Goal: Task Accomplishment & Management: Manage account settings

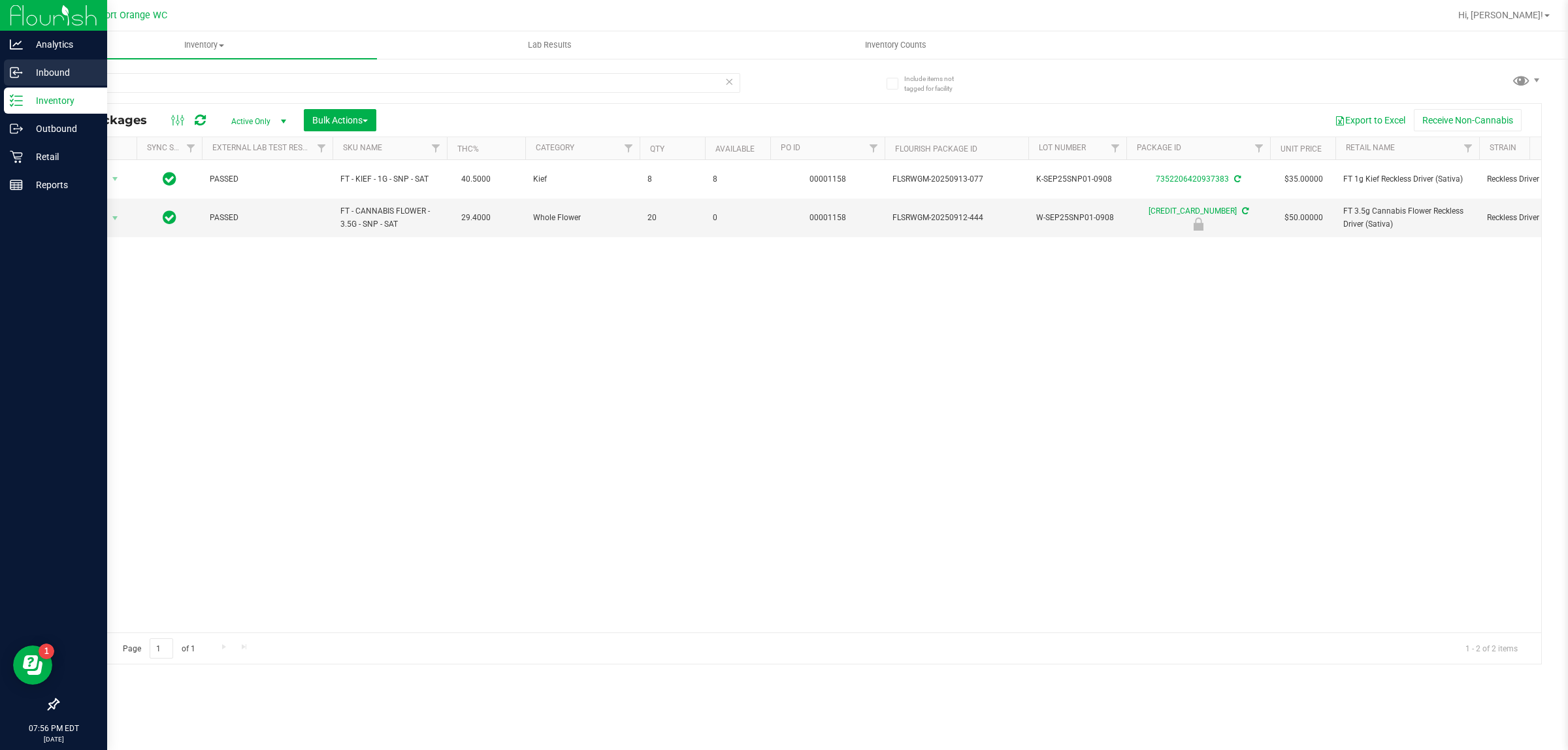
click at [12, 69] on icon at bounding box center [17, 72] width 13 height 13
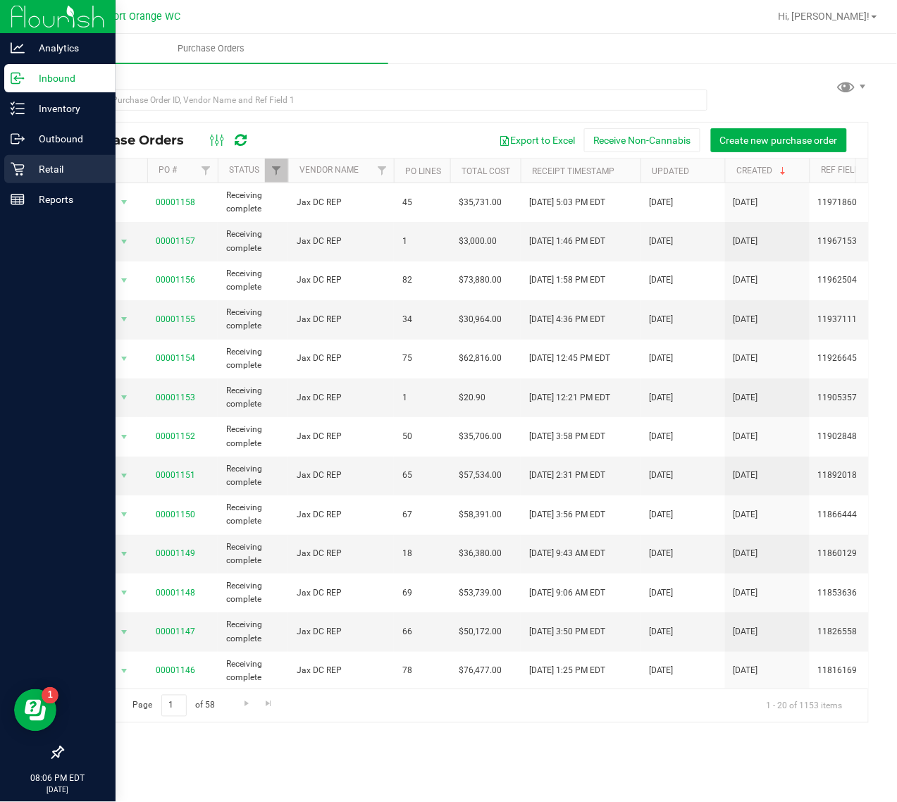
click at [19, 169] on icon at bounding box center [17, 169] width 13 height 13
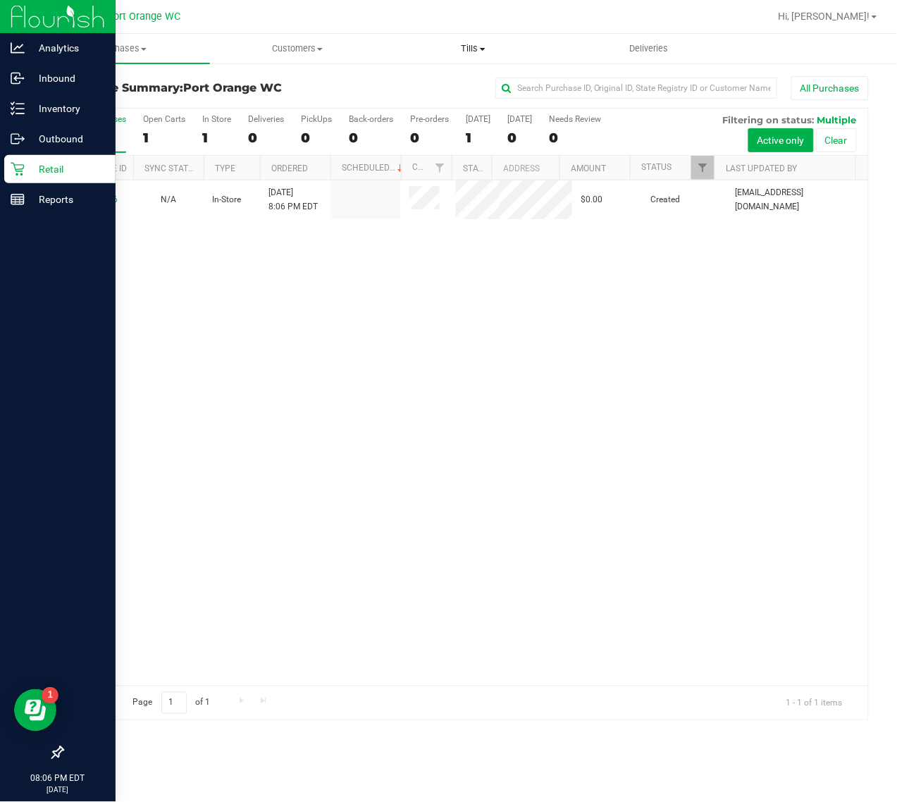
click at [460, 47] on span "Tills" at bounding box center [473, 48] width 175 height 13
click at [445, 92] on li "Manage tills" at bounding box center [473, 85] width 176 height 17
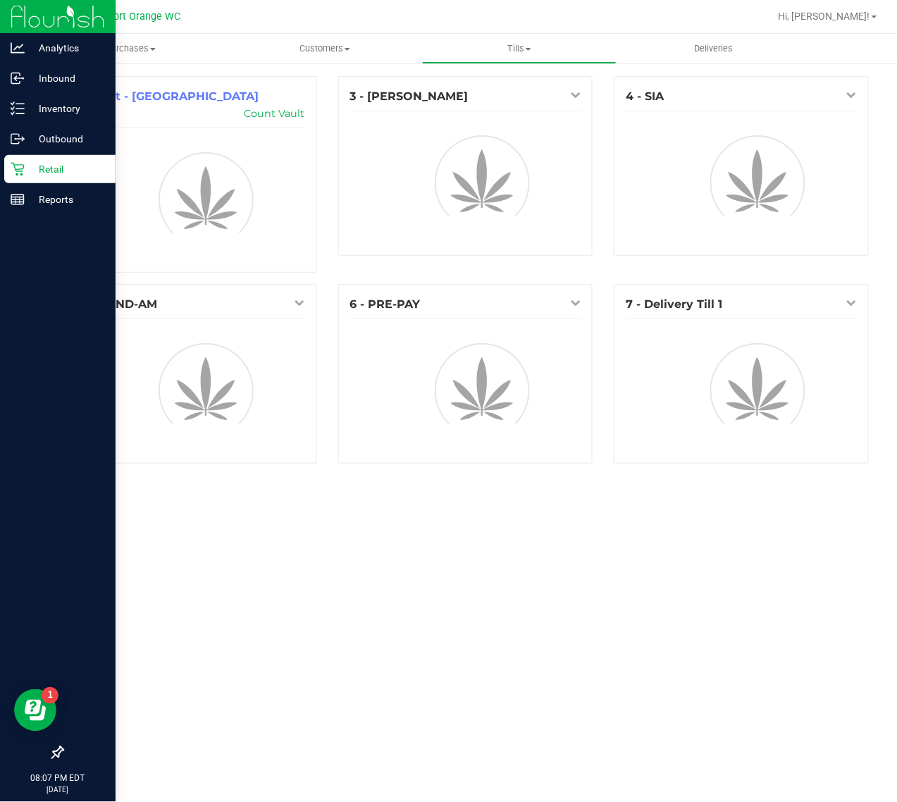
click at [445, 92] on div "3 - [PERSON_NAME]" at bounding box center [465, 96] width 231 height 17
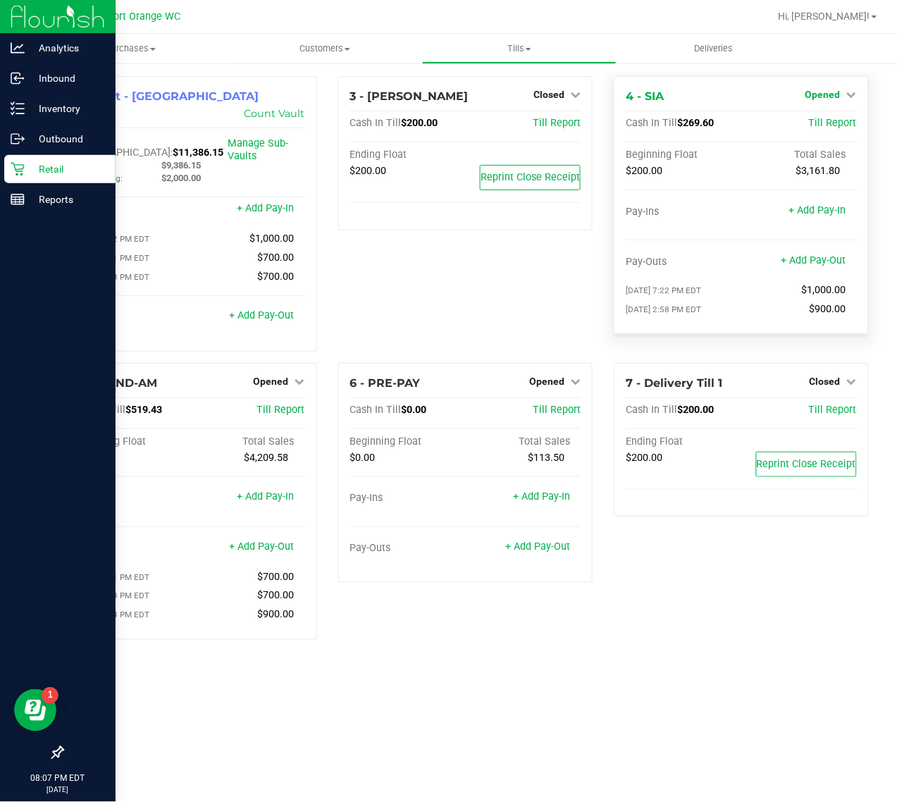
click at [831, 90] on span "Opened" at bounding box center [822, 94] width 35 height 11
click at [845, 123] on div "Close Till" at bounding box center [824, 125] width 104 height 18
click at [821, 128] on link "Close Till" at bounding box center [824, 123] width 38 height 11
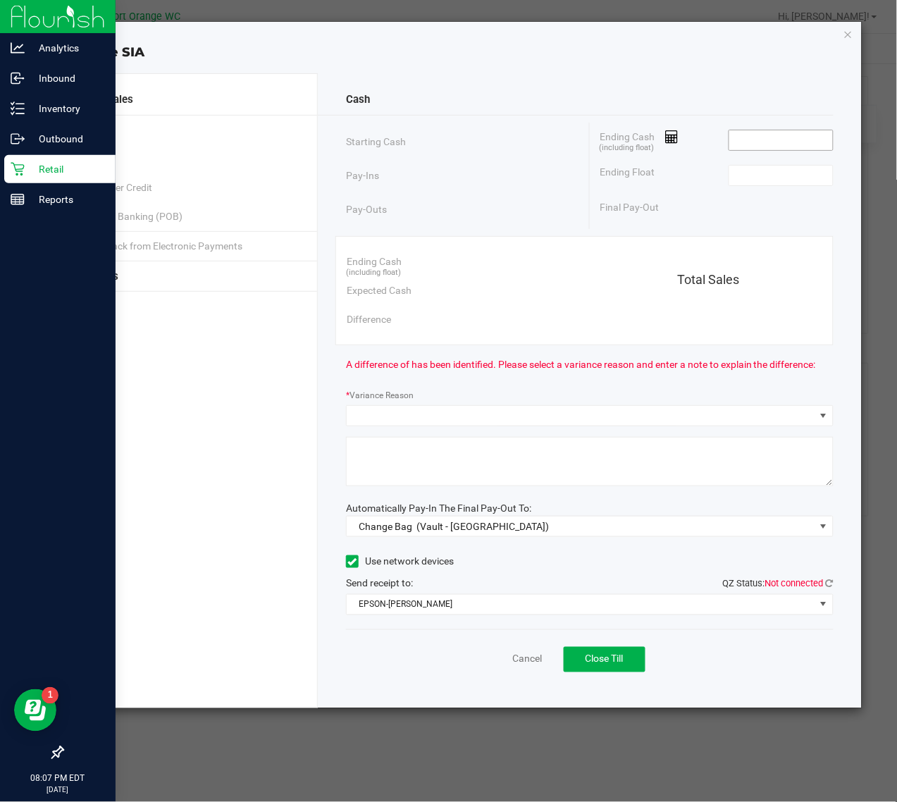
click at [805, 137] on input at bounding box center [781, 140] width 104 height 20
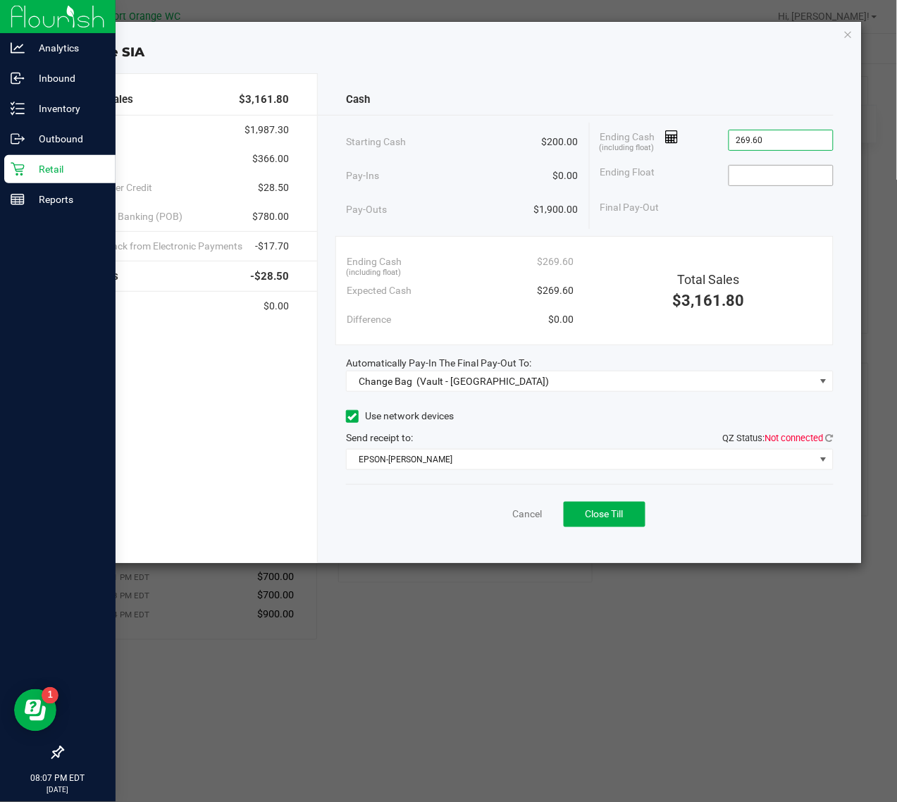
type input "$269.60"
click at [788, 173] on input at bounding box center [781, 176] width 104 height 20
type input "$200.00"
click at [738, 82] on div "Cash Starting Cash $200.00 Pay-Ins $0.00 Pay-Outs $1,900.00 Ending Cash (includ…" at bounding box center [589, 318] width 543 height 490
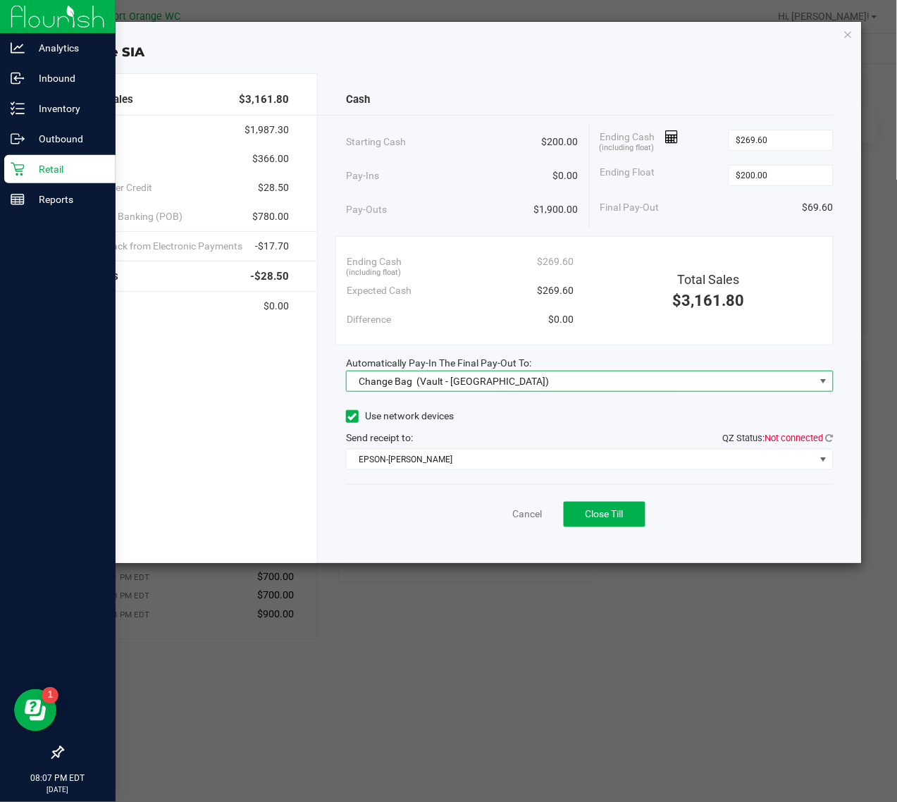
click at [449, 371] on div "Change Bag (Vault - [GEOGRAPHIC_DATA])" at bounding box center [450, 380] width 197 height 25
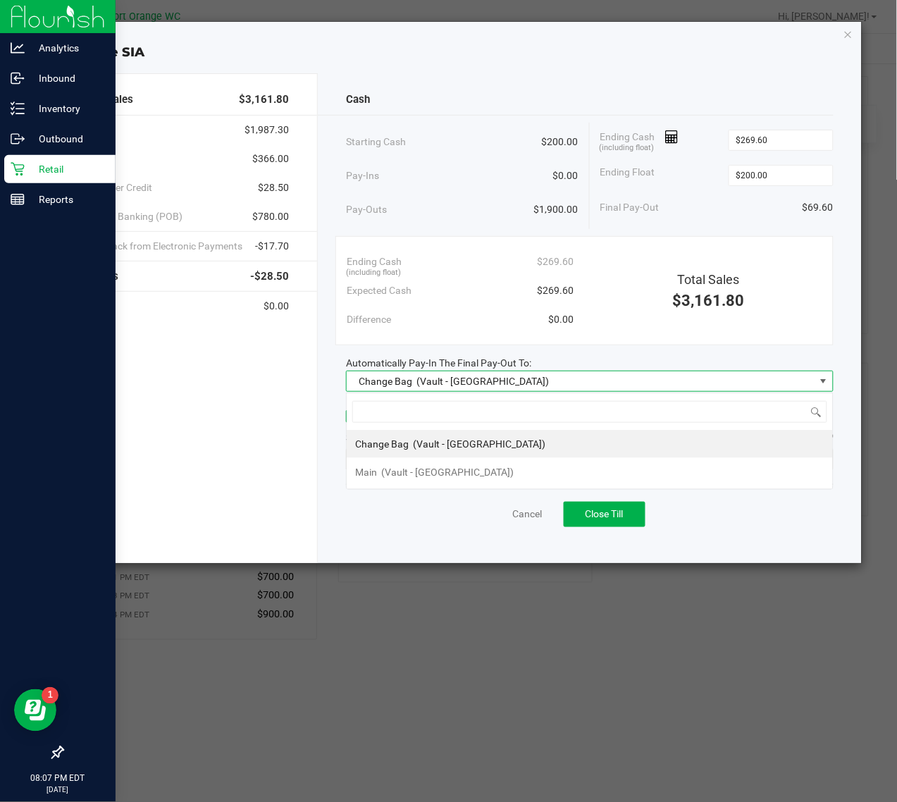
scroll to position [22, 488]
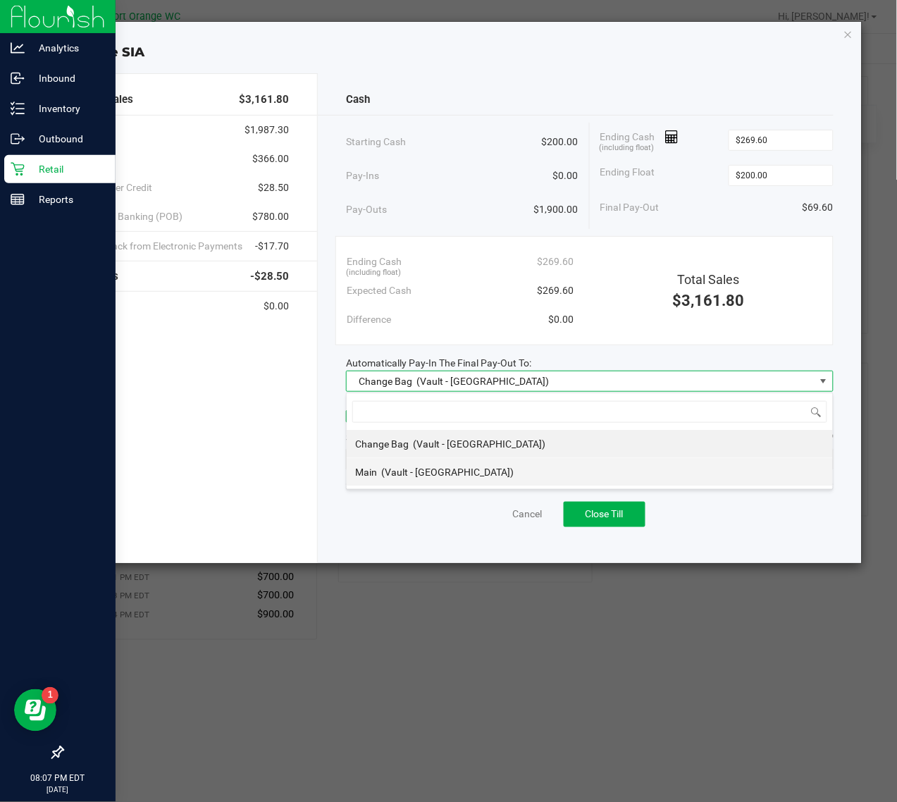
click at [399, 459] on li "Main (Vault - [GEOGRAPHIC_DATA])" at bounding box center [590, 472] width 486 height 28
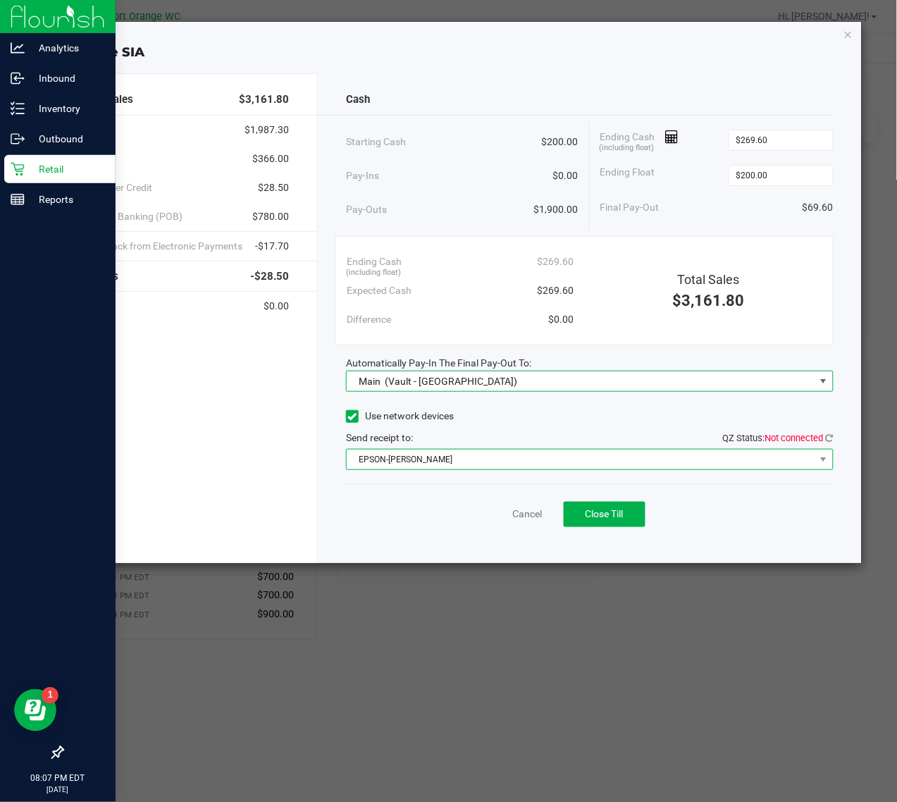
click at [403, 459] on span "EPSON-[PERSON_NAME]" at bounding box center [581, 459] width 468 height 20
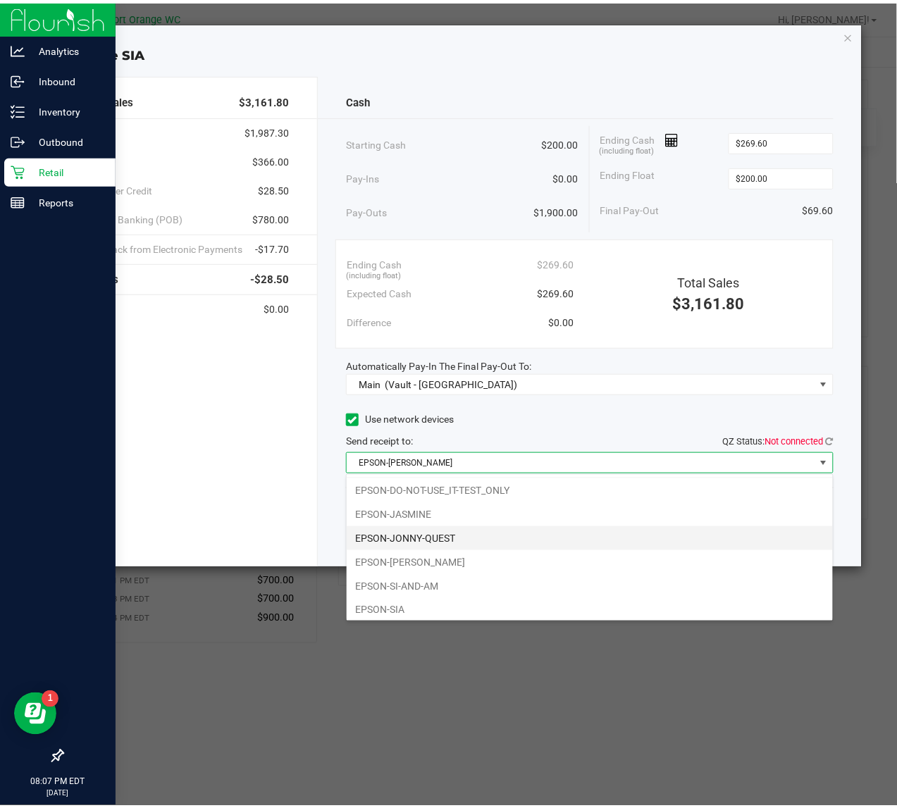
scroll to position [29, 0]
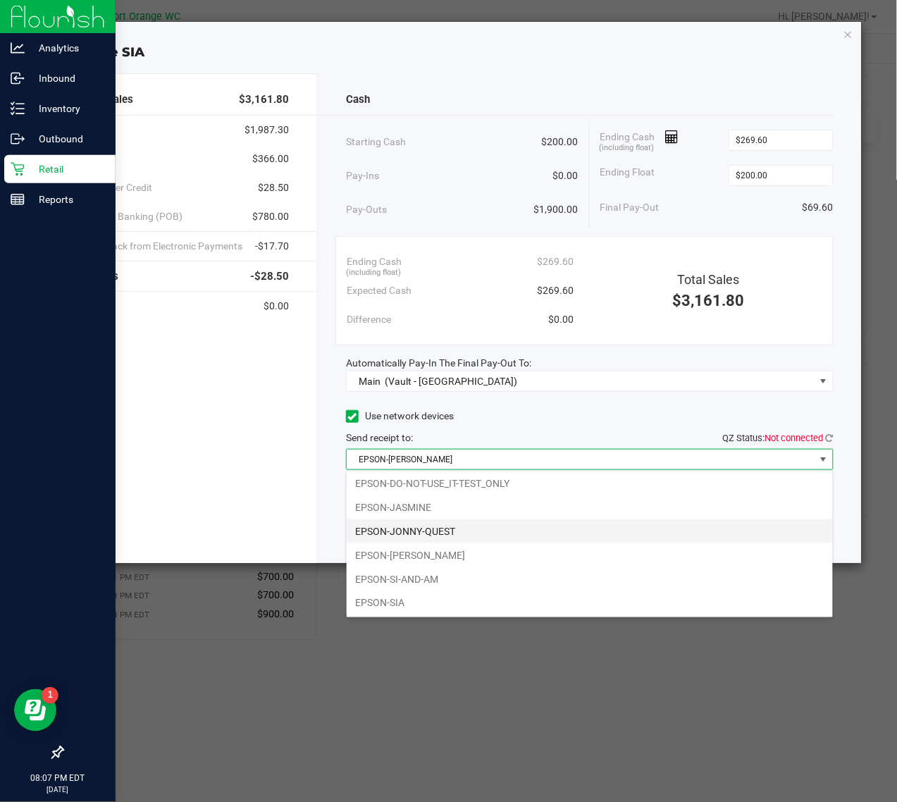
click at [421, 534] on li "EPSON-JONNY-QUEST" at bounding box center [590, 531] width 486 height 24
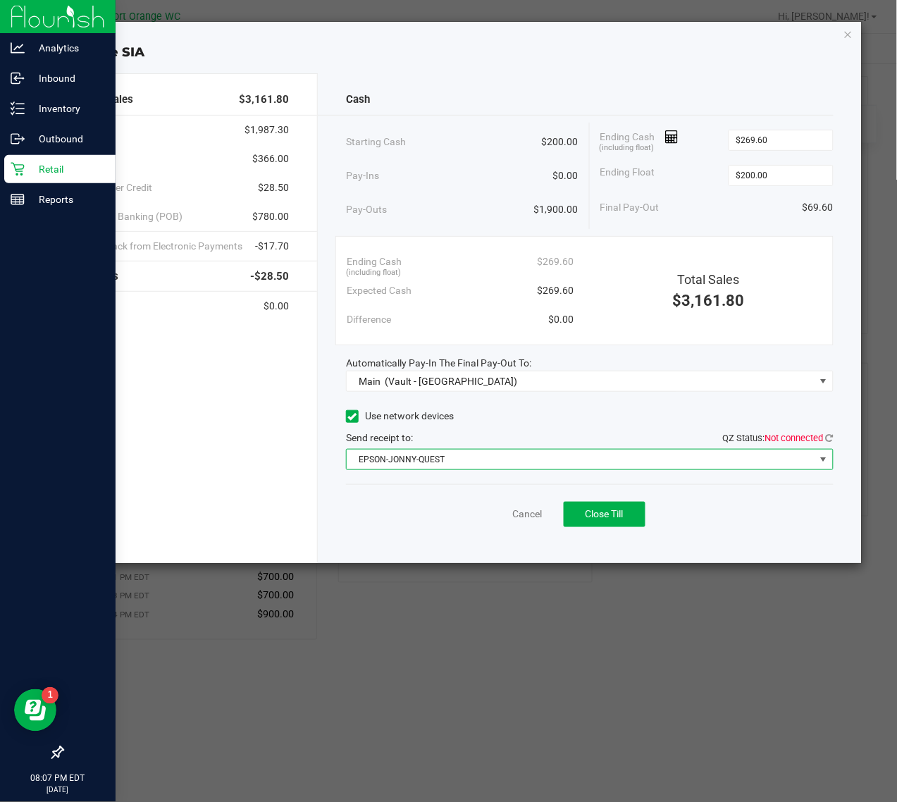
click at [822, 434] on span "Not connected" at bounding box center [794, 438] width 58 height 11
click at [829, 437] on icon at bounding box center [830, 437] width 8 height 9
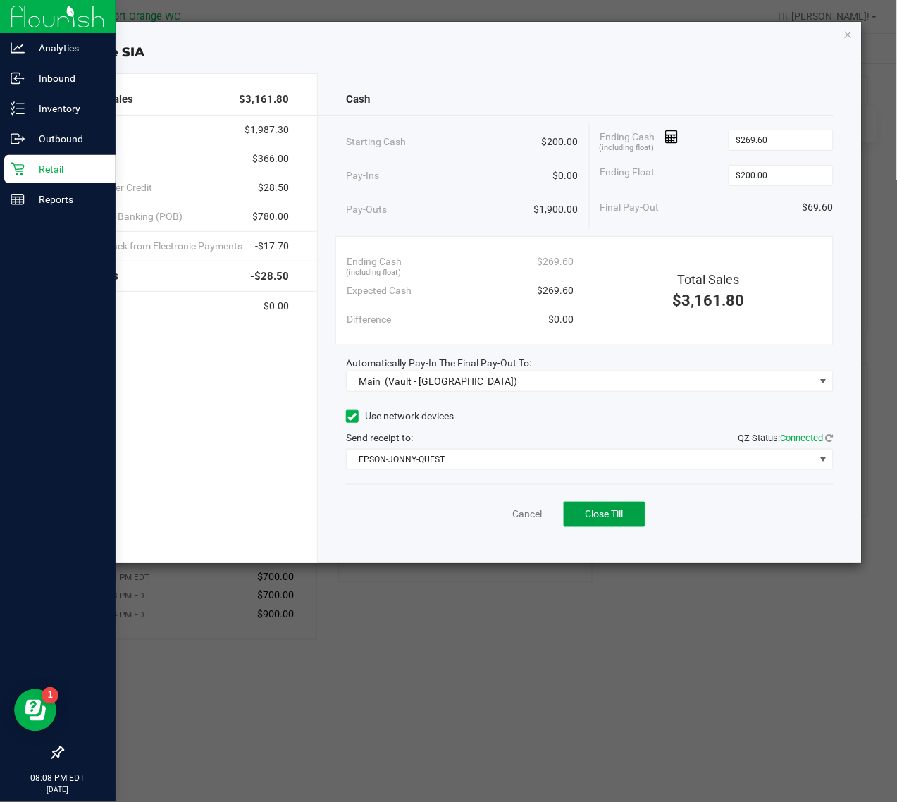
click at [593, 509] on span "Close Till" at bounding box center [604, 513] width 38 height 11
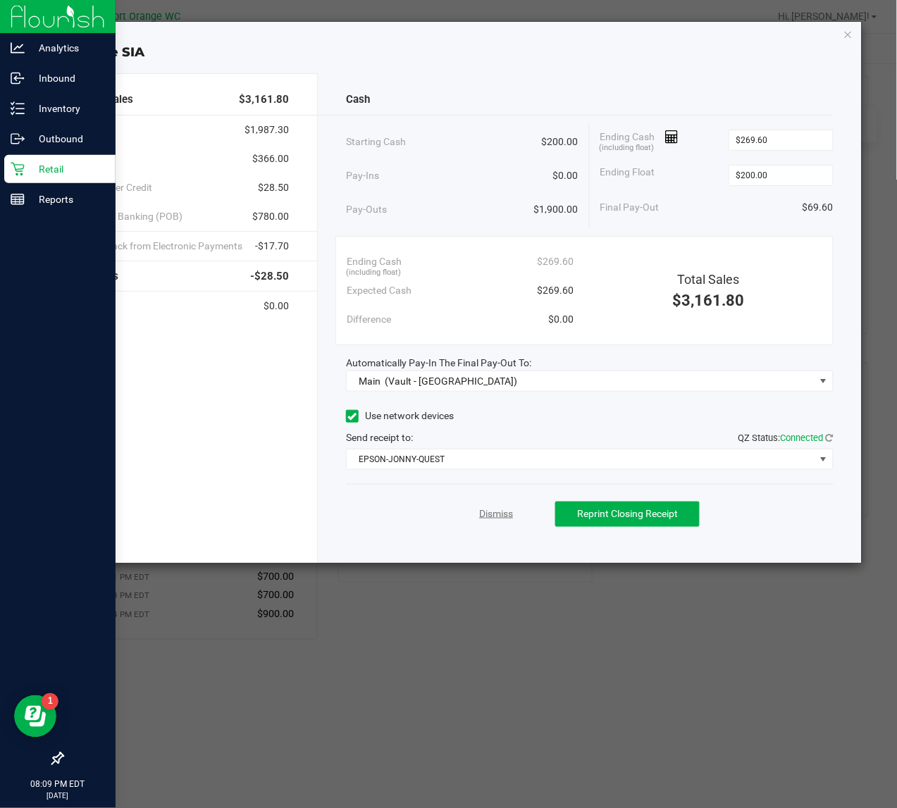
click at [490, 519] on link "Dismiss" at bounding box center [496, 514] width 34 height 15
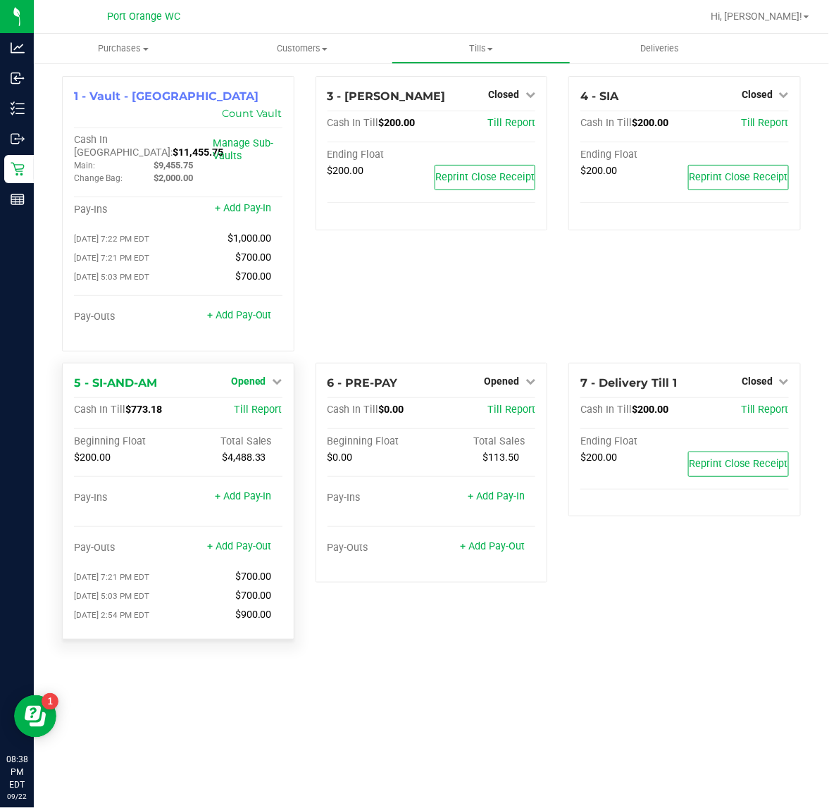
click at [237, 376] on span "Opened" at bounding box center [248, 381] width 35 height 11
click at [282, 402] on div "Close Till" at bounding box center [250, 411] width 104 height 18
click at [268, 404] on link "Close Till" at bounding box center [250, 409] width 38 height 11
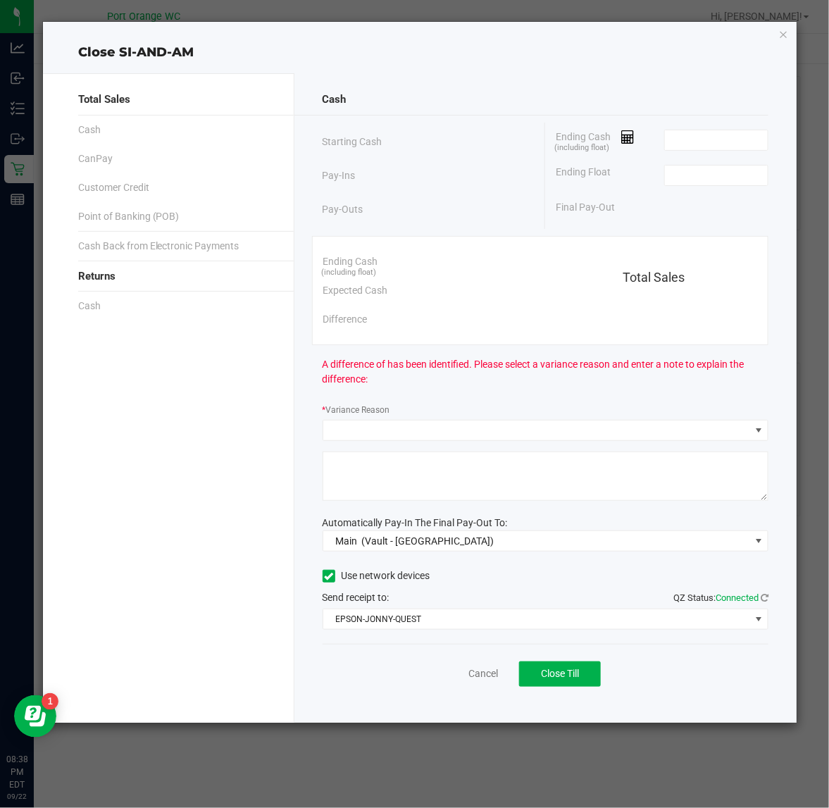
click at [661, 137] on div "Ending Cash (including float)" at bounding box center [662, 140] width 213 height 35
click at [675, 139] on input at bounding box center [717, 140] width 104 height 20
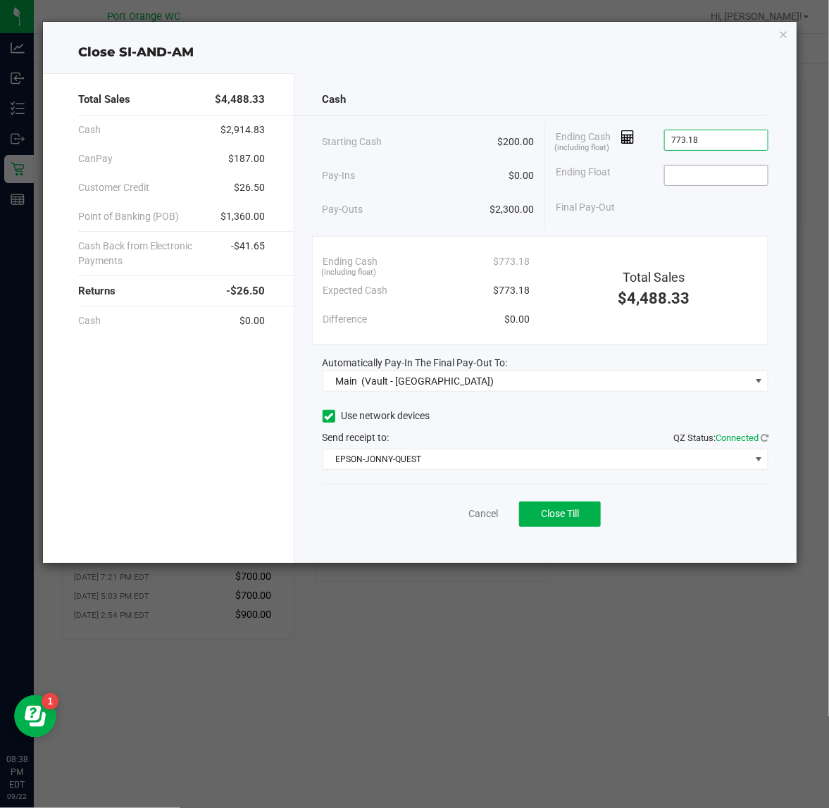
type input "$773.18"
click at [721, 183] on input at bounding box center [717, 176] width 104 height 20
type input "$200.00"
click at [682, 75] on div "Cash Starting Cash $200.00 Pay-Ins $0.00 Pay-Outs $2,300.00 Ending Cash (includ…" at bounding box center [545, 318] width 503 height 490
click at [586, 515] on button "Close Till" at bounding box center [560, 514] width 82 height 25
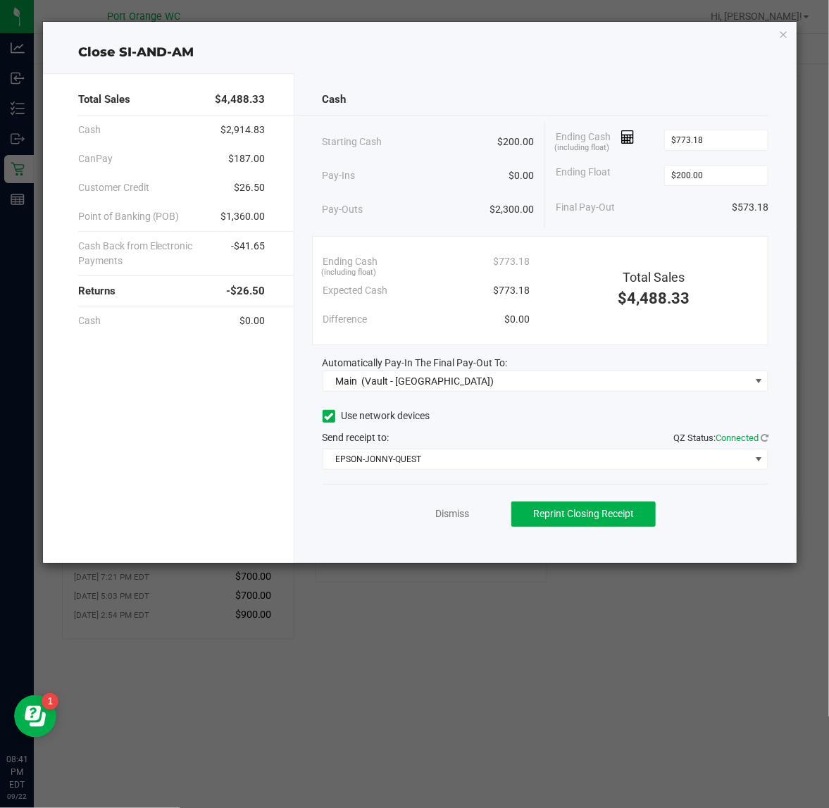
click at [480, 516] on div "Dismiss Reprint Closing Receipt" at bounding box center [546, 511] width 447 height 54
click at [461, 513] on link "Dismiss" at bounding box center [452, 514] width 34 height 15
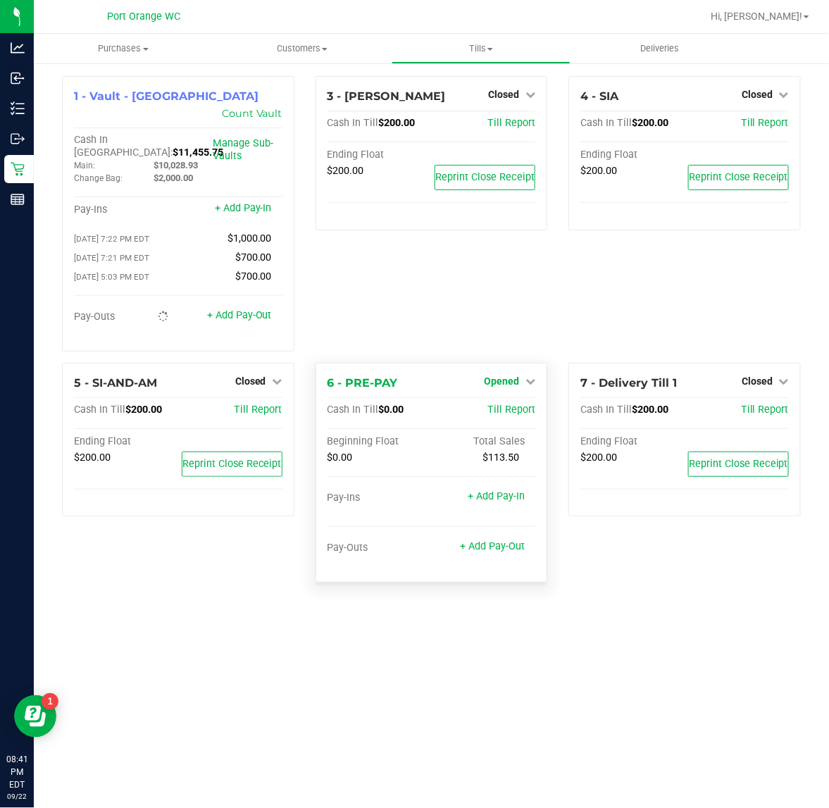
click at [500, 376] on span "Opened" at bounding box center [501, 381] width 35 height 11
click at [511, 402] on div "Close Till" at bounding box center [504, 411] width 104 height 18
click at [511, 404] on link "Close Till" at bounding box center [504, 409] width 38 height 11
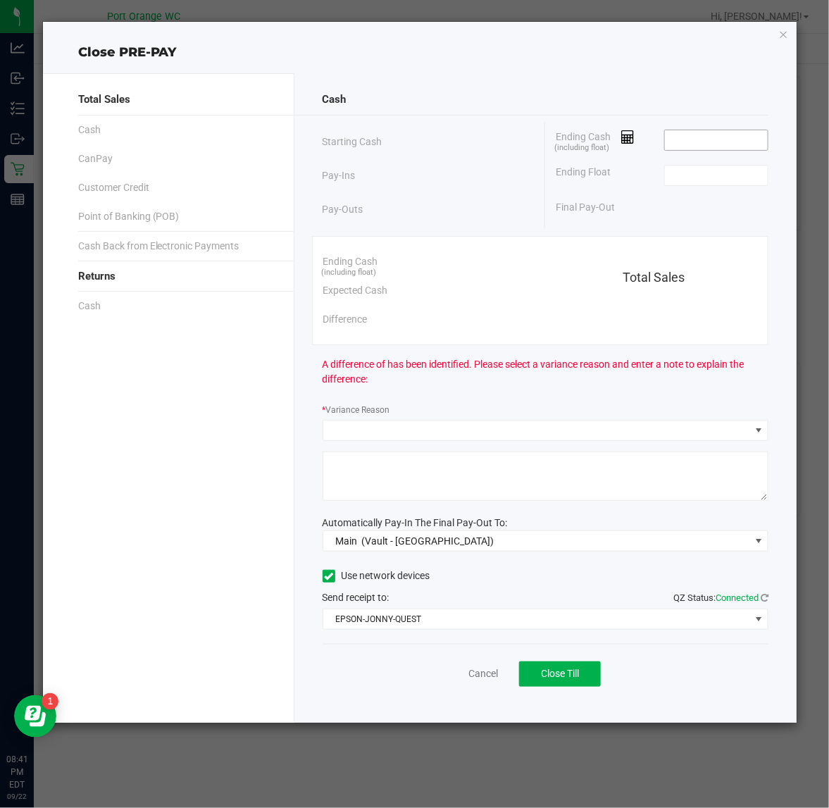
click at [670, 137] on input at bounding box center [717, 140] width 104 height 20
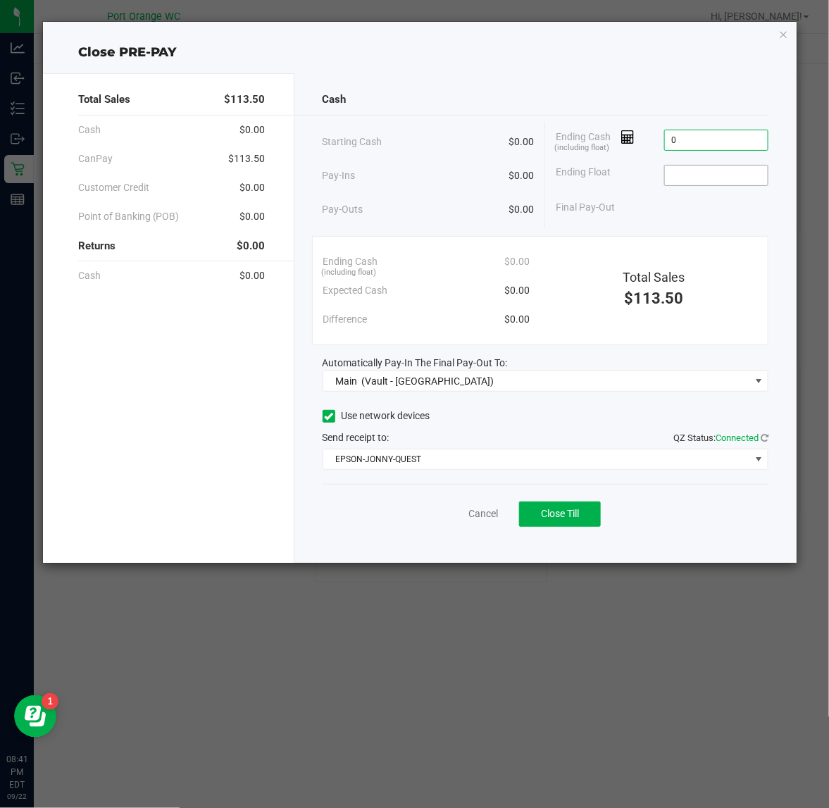
type input "$0.00"
click at [694, 170] on input at bounding box center [717, 176] width 104 height 20
type input "$0.00"
click at [675, 216] on div "Final Pay-Out $0.00" at bounding box center [662, 207] width 213 height 29
click at [569, 532] on div "Cancel Close Till" at bounding box center [546, 511] width 447 height 54
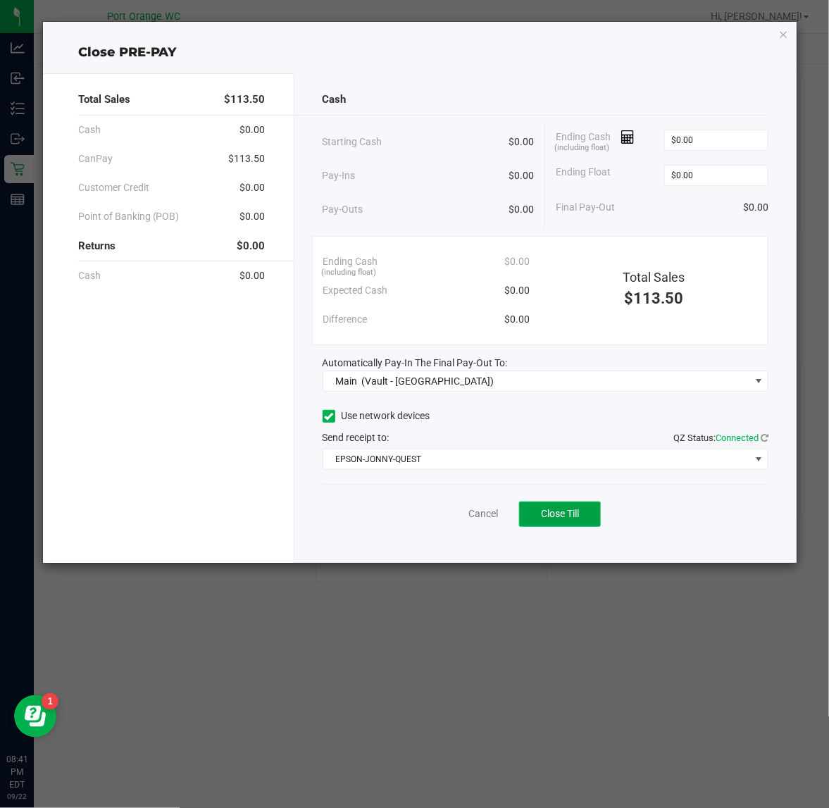
click at [567, 519] on span "Close Till" at bounding box center [560, 513] width 38 height 11
click at [442, 504] on div "Dismiss Reprint Closing Receipt" at bounding box center [546, 511] width 447 height 54
click at [442, 505] on div "Dismiss Reprint Closing Receipt" at bounding box center [546, 511] width 447 height 54
click at [442, 509] on link "Dismiss" at bounding box center [452, 514] width 34 height 15
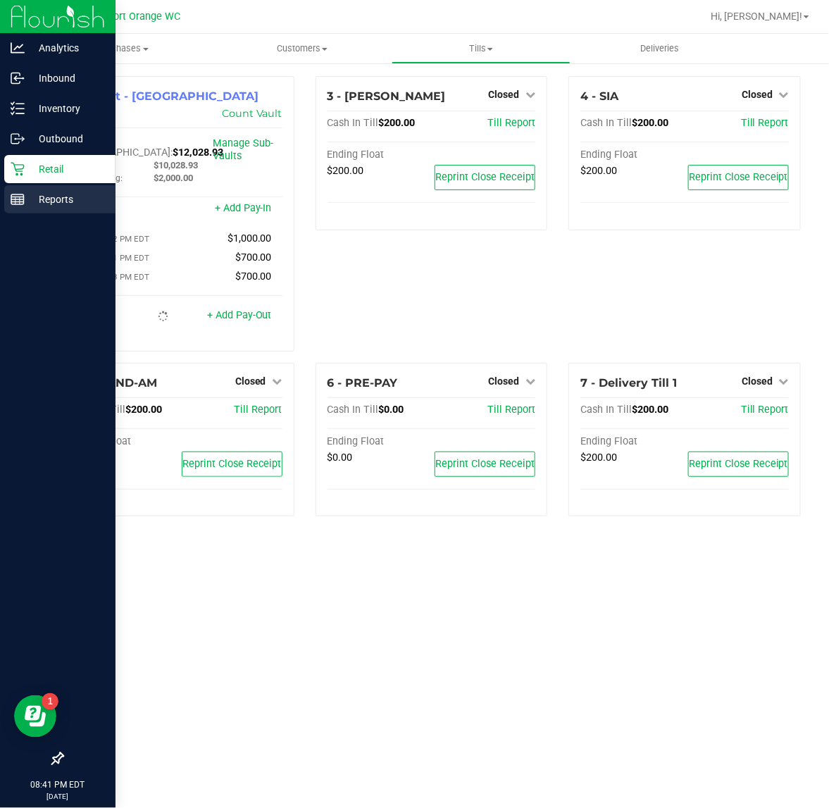
click at [35, 201] on p "Reports" at bounding box center [67, 199] width 85 height 17
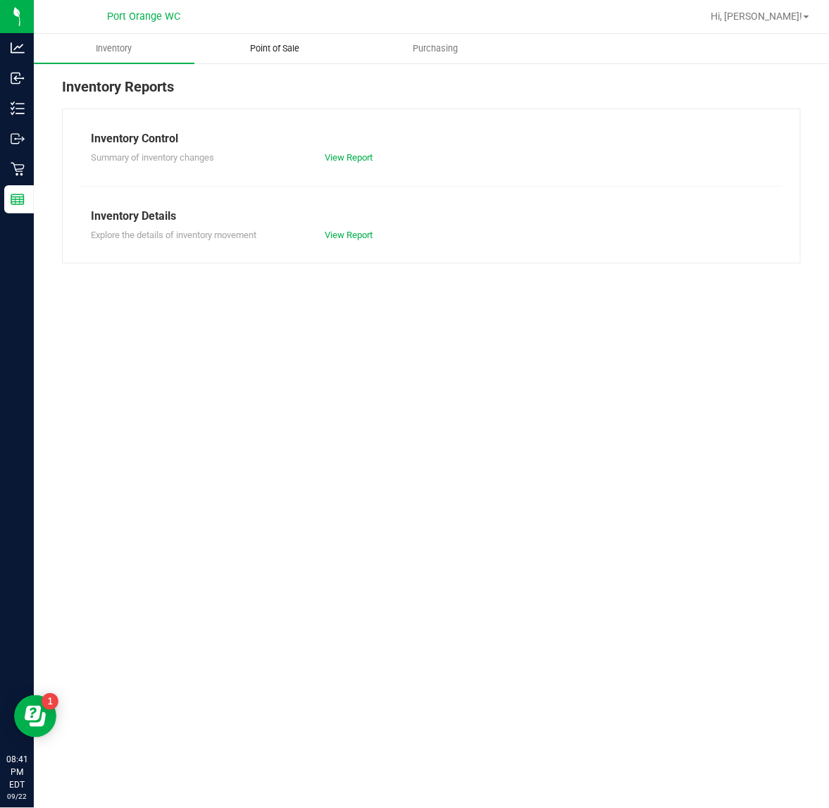
click at [273, 51] on span "Point of Sale" at bounding box center [274, 48] width 87 height 13
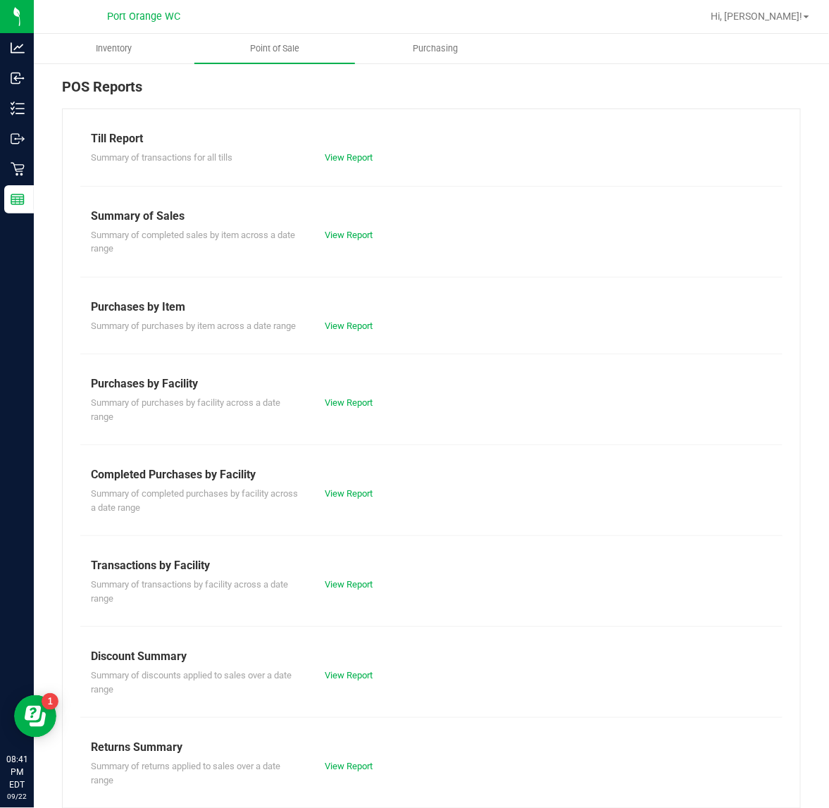
click at [336, 483] on div "Completed Purchases by Facility" at bounding box center [431, 474] width 681 height 17
click at [343, 491] on div "Completed Purchases by Facility Summary of completed purchases by facility acro…" at bounding box center [431, 490] width 681 height 48
click at [339, 501] on div "View Report" at bounding box center [372, 494] width 117 height 14
click at [342, 499] on link "View Report" at bounding box center [349, 493] width 48 height 11
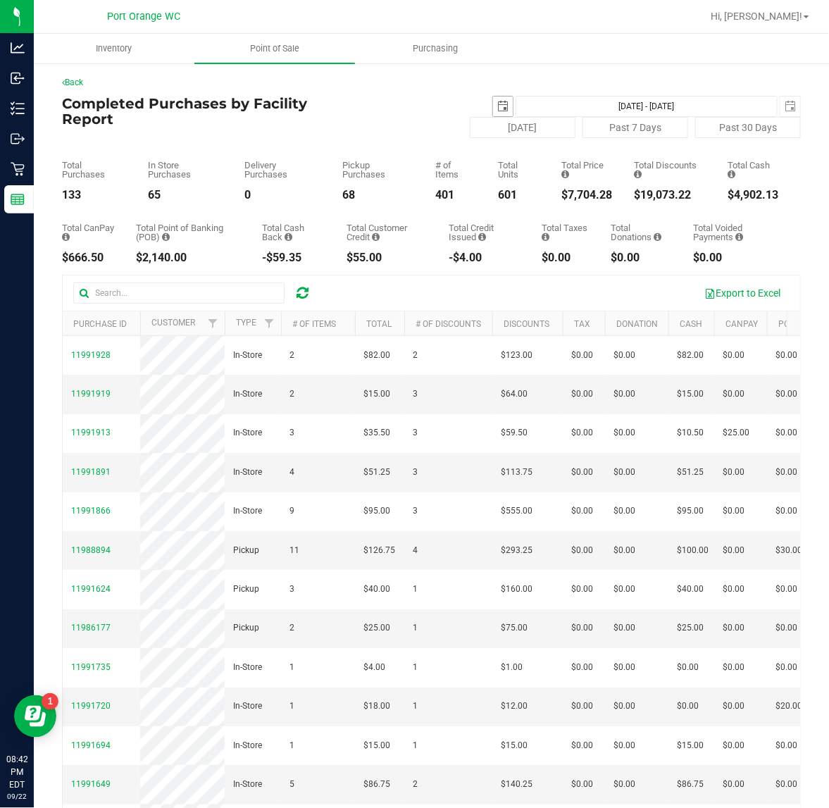
click at [497, 106] on span "select" at bounding box center [502, 106] width 11 height 11
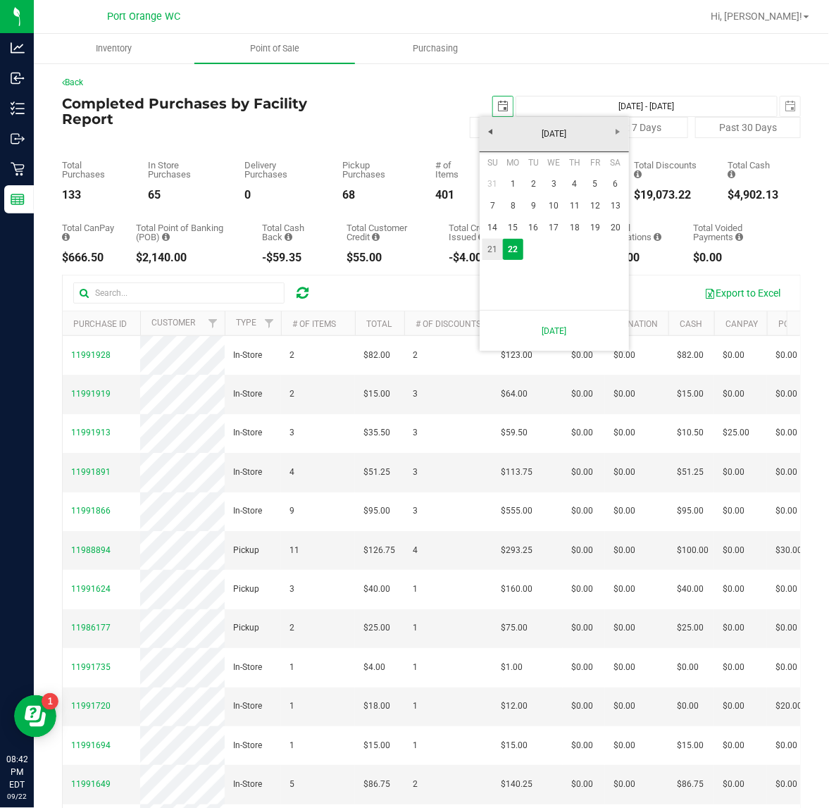
click at [495, 240] on link "21" at bounding box center [493, 250] width 20 height 22
type input "2025-09-21"
type input "Sep 21, 2025 - Sep 22, 2025"
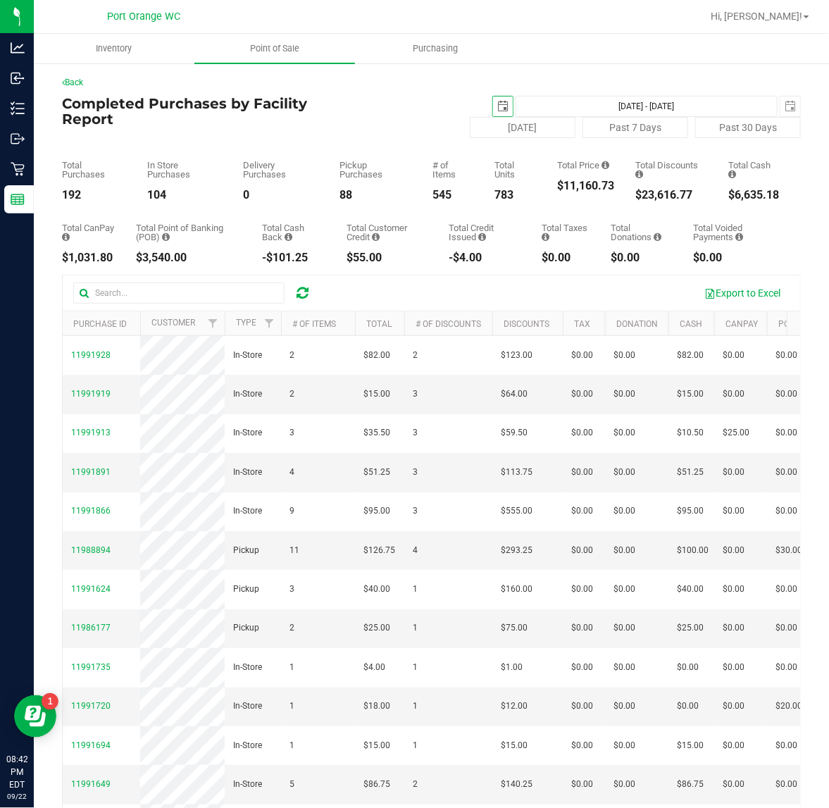
click at [497, 110] on span "select" at bounding box center [502, 106] width 11 height 11
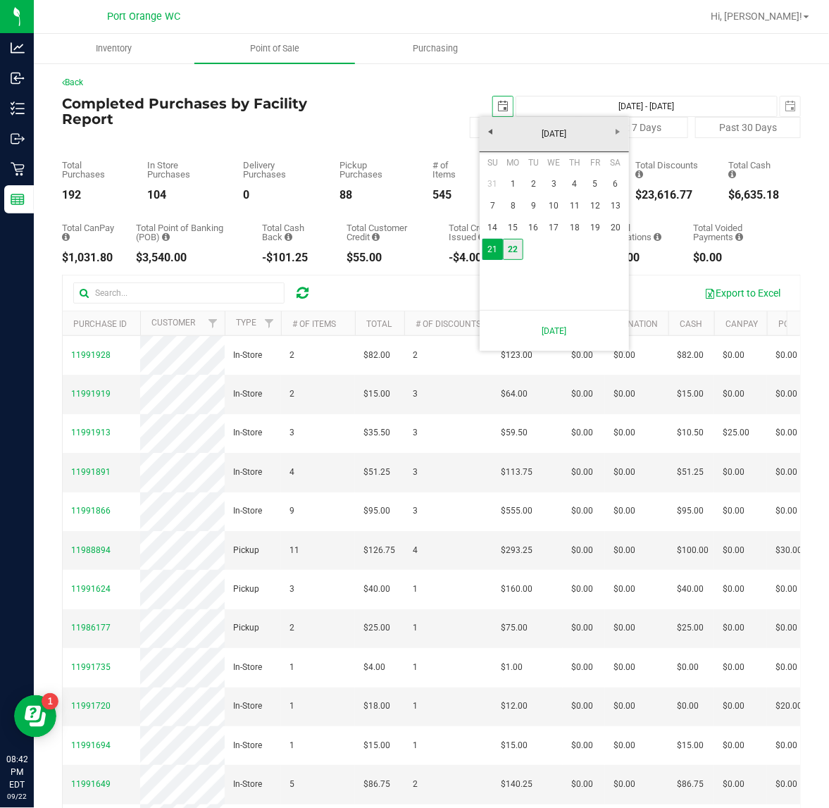
click at [509, 254] on link "22" at bounding box center [513, 250] width 20 height 22
type input "2025-09-22"
type input "Sep 22, 2025 - Sep 22, 2025"
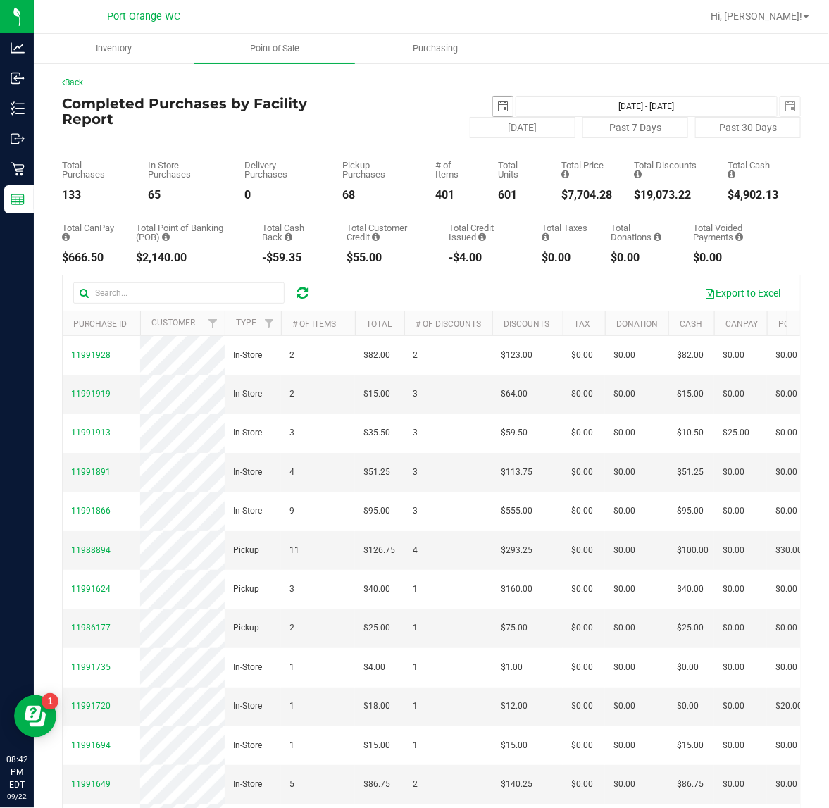
click at [497, 101] on span "select" at bounding box center [502, 106] width 11 height 11
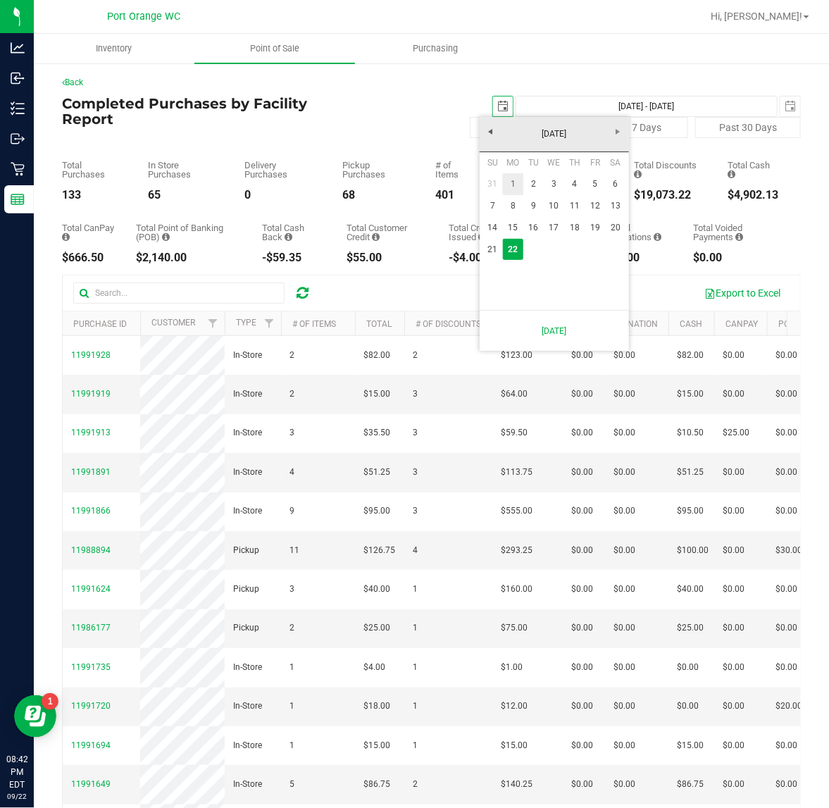
click at [518, 185] on link "1" at bounding box center [513, 184] width 20 height 22
type input "2025-09-01"
type input "Sep 1, 2025 - Sep 22, 2025"
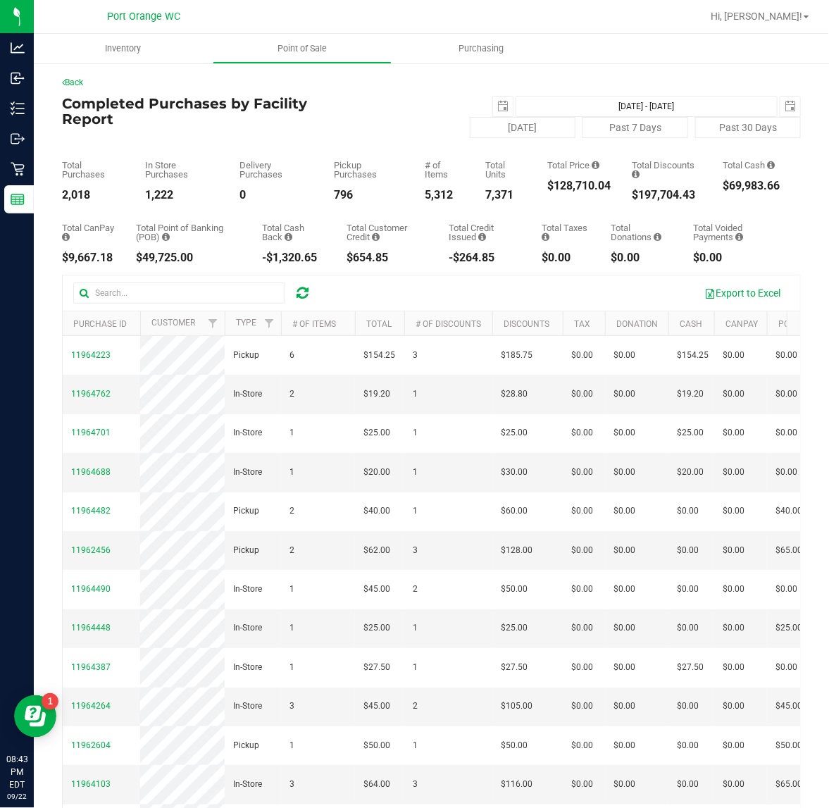
click at [501, 101] on div "2025-09-01 Sep 1, 2025 - Sep 22, 2025 2025-09-22" at bounding box center [555, 106] width 514 height 21
click at [497, 104] on span "select" at bounding box center [503, 107] width 20 height 20
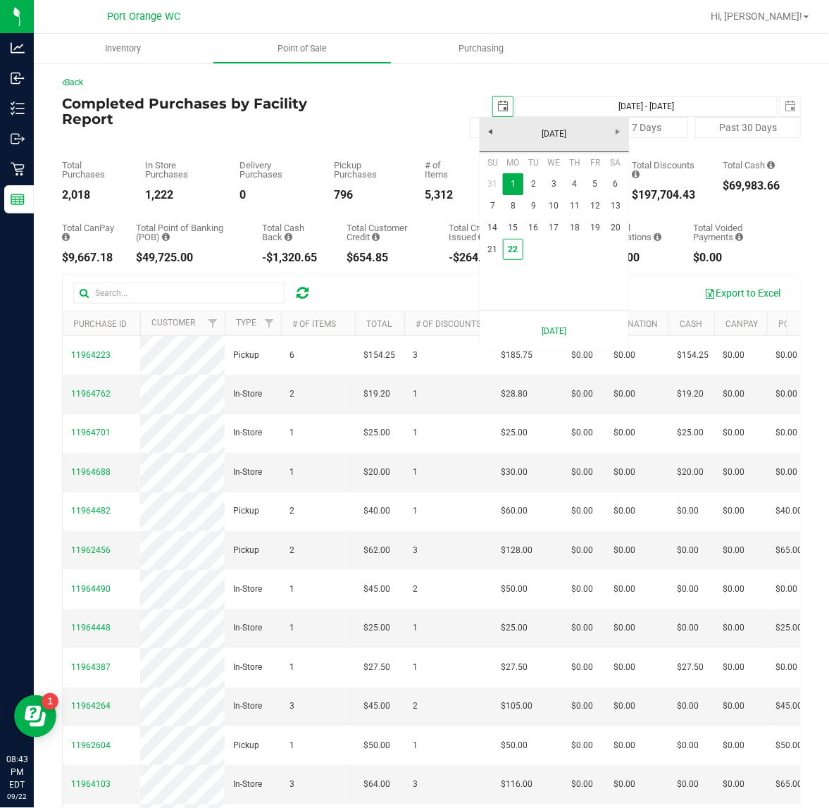
scroll to position [0, 35]
click at [511, 244] on link "22" at bounding box center [513, 250] width 20 height 22
type input "2025-09-22"
type input "Sep 22, 2025 - Sep 22, 2025"
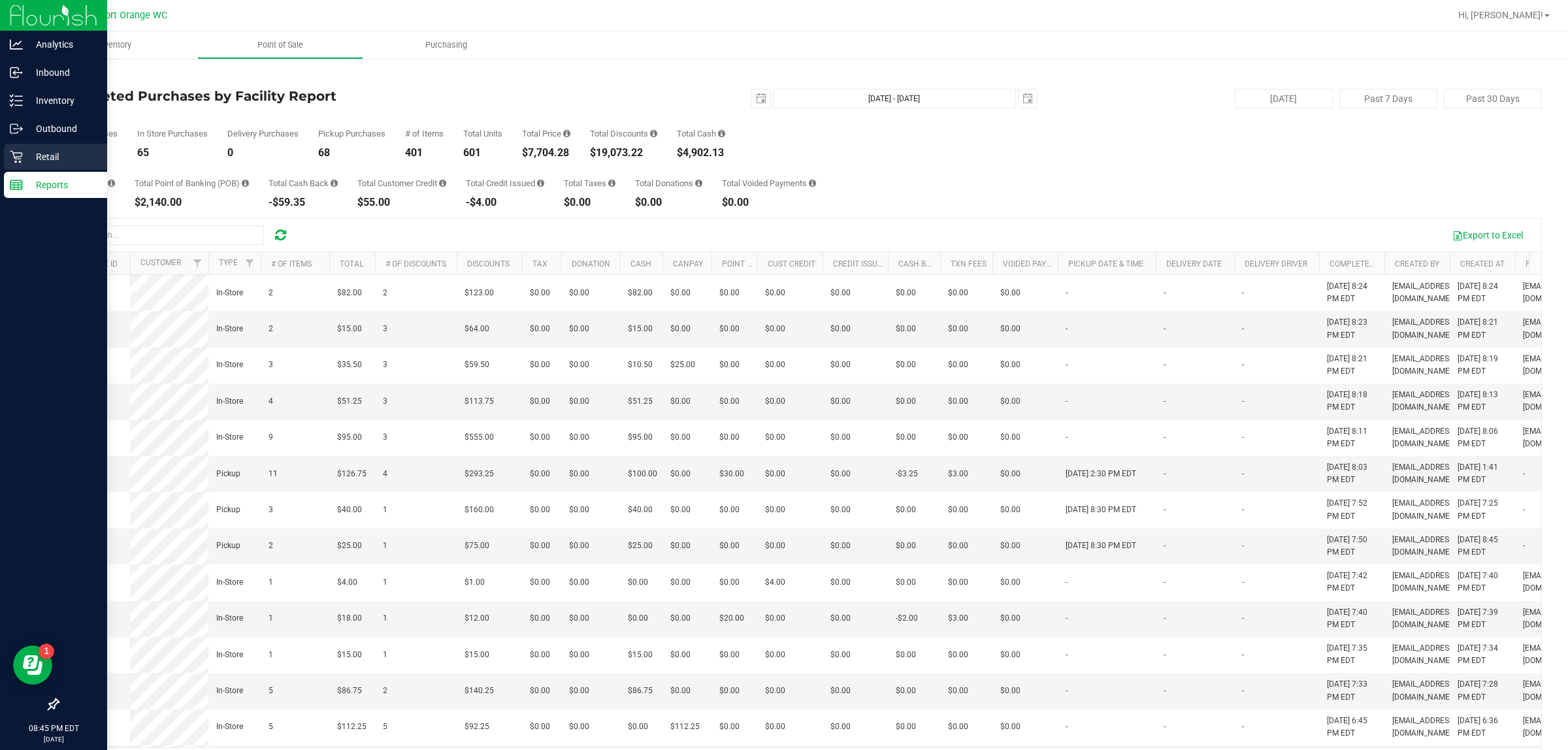
click at [79, 156] on p "Retail" at bounding box center [62, 157] width 79 height 16
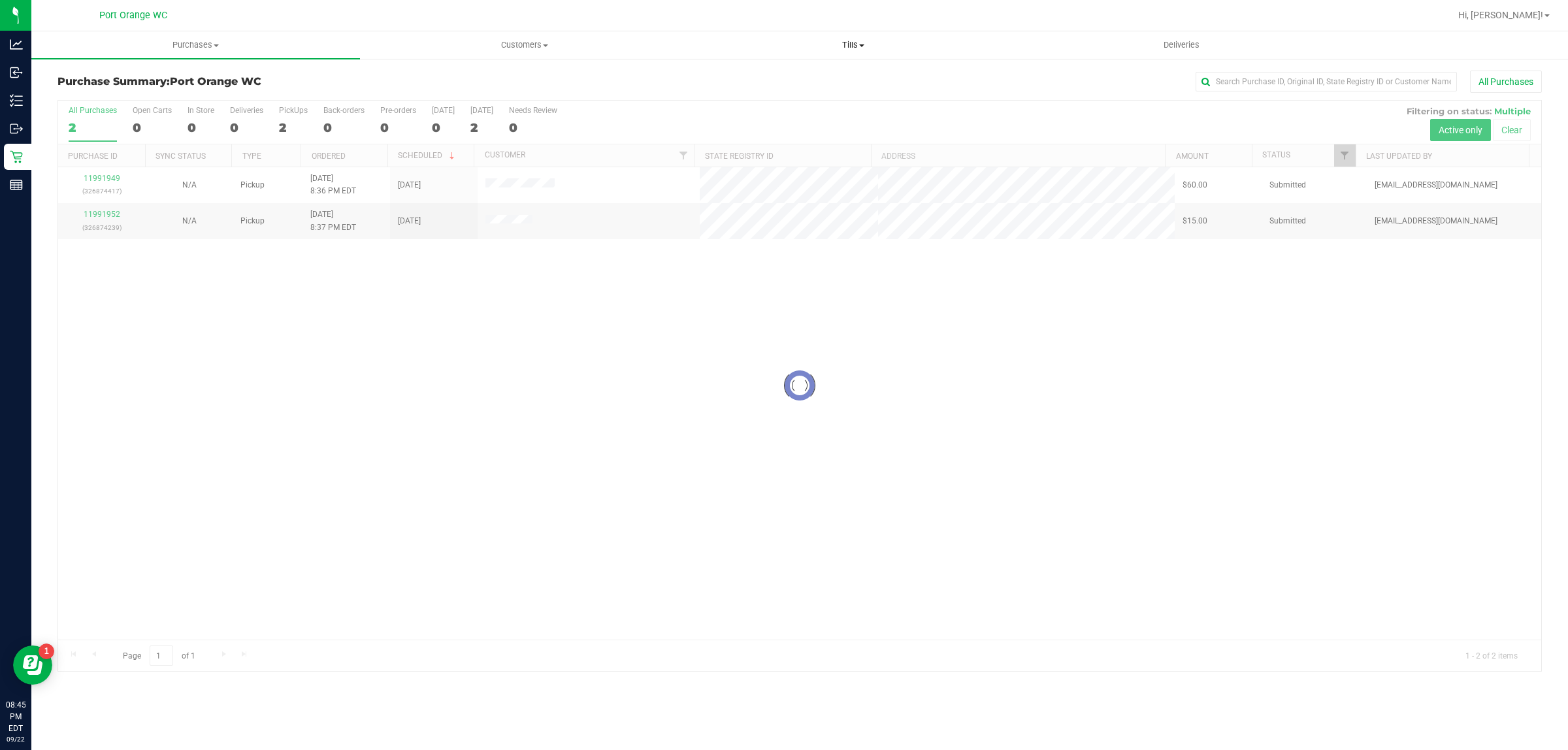
click at [769, 41] on span "Tills" at bounding box center [852, 44] width 327 height 12
click at [768, 75] on span "Manage tills" at bounding box center [733, 79] width 88 height 11
